Goal: Task Accomplishment & Management: Use online tool/utility

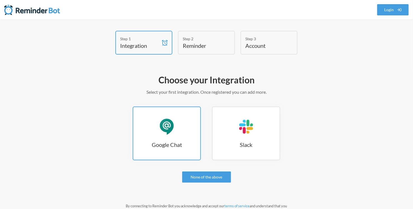
click at [173, 137] on link "Google Chat Google Chat" at bounding box center [167, 133] width 68 height 54
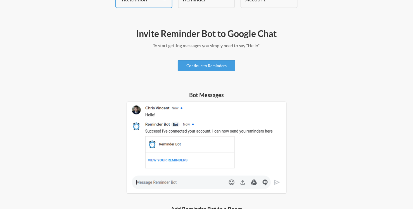
scroll to position [45, 0]
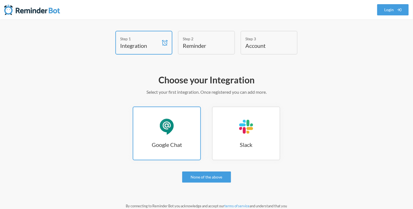
click at [181, 130] on link "Google Chat Google Chat" at bounding box center [167, 133] width 68 height 54
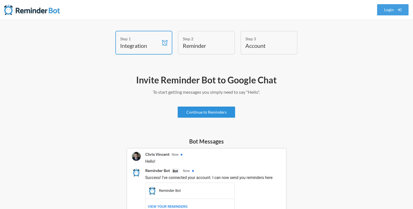
click at [211, 117] on link "Continue to Reminders" at bounding box center [207, 111] width 58 height 11
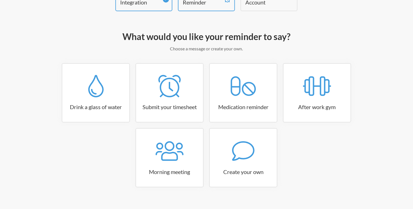
scroll to position [51, 0]
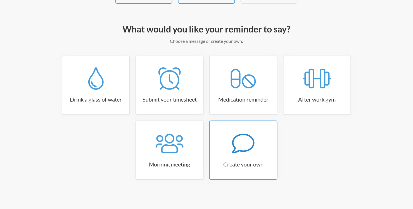
click at [231, 147] on div at bounding box center [243, 143] width 67 height 22
select select "10:30:00"
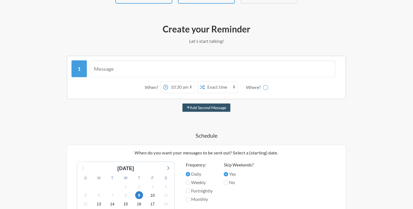
select select "spaces/AAQAFyi4YDg"
click at [151, 70] on input "text" at bounding box center [213, 68] width 246 height 17
type input "Follow up with tasks"
click at [155, 84] on select "12:00 am 12:15 am 12:30 am 12:45 am 1:00 am 1:15 am 1:30 am 1:45 am 2:00 am 2:1…" at bounding box center [159, 87] width 26 height 11
click at [152, 86] on select "12:00 am 12:15 am 12:30 am 12:45 am 1:00 am 1:15 am 1:30 am 1:45 am 2:00 am 2:1…" at bounding box center [159, 87] width 26 height 11
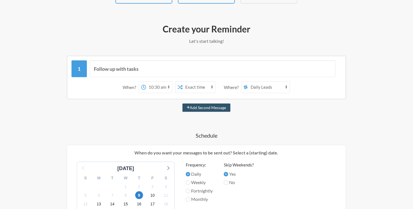
click at [152, 86] on select "12:00 am 12:15 am 12:30 am 12:45 am 1:00 am 1:15 am 1:30 am 1:45 am 2:00 am 2:1…" at bounding box center [159, 87] width 26 height 11
select select "04:45:00"
click at [147, 82] on select "12:00 am 12:15 am 12:30 am 12:45 am 1:00 am 1:15 am 1:30 am 1:45 am 2:00 am 2:1…" at bounding box center [159, 87] width 26 height 11
click at [195, 86] on select "Exact time Random time" at bounding box center [199, 87] width 33 height 11
click at [184, 82] on select "Exact time Random time" at bounding box center [199, 87] width 33 height 11
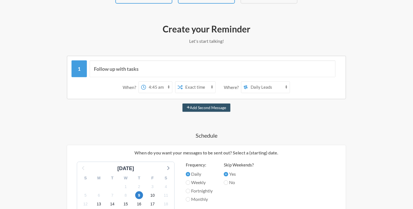
click at [265, 84] on select "Leo Atlixqueno Daily Leads" at bounding box center [269, 87] width 42 height 11
click at [249, 82] on select "Leo Atlixqueno Daily Leads" at bounding box center [269, 87] width 42 height 11
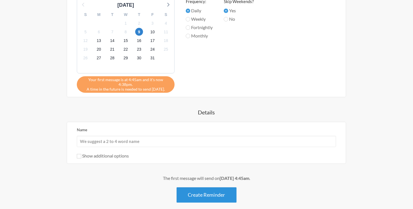
scroll to position [225, 0]
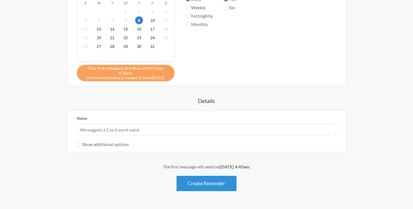
click at [211, 179] on button "Create Reminder" at bounding box center [206, 183] width 60 height 15
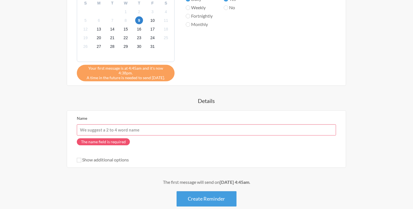
click at [140, 124] on input "Name" at bounding box center [206, 129] width 259 height 11
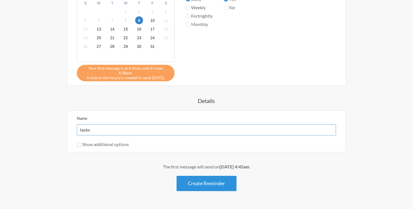
type input "tasks"
click at [211, 178] on button "Create Reminder" at bounding box center [206, 183] width 60 height 15
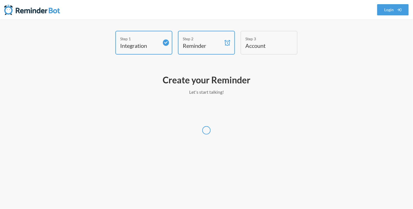
scroll to position [0, 0]
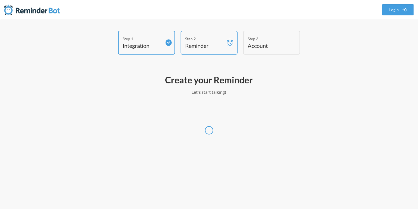
select select "America/New_York"
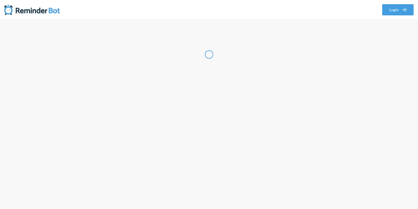
select select "MX"
